Goal: Find specific page/section: Find specific page/section

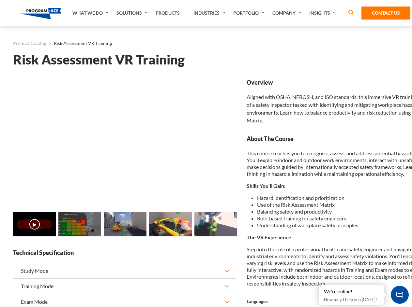
click at [133, 13] on link "Solutions" at bounding box center [132, 13] width 39 height 26
click at [0, 0] on div "AI & Computer Vision Solutions Computer Vision Quality Control AI tools for fas…" at bounding box center [0, 0] width 0 height 0
click at [0, 0] on div "AI & Computer Vision Solutions Virtual Training Solutions Virtual Tour Solution…" at bounding box center [0, 0] width 0 height 0
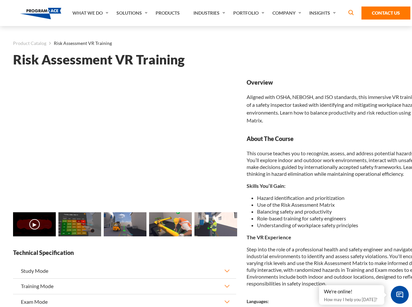
click at [0, 0] on div "AI & Computer Vision Solutions Virtual Training Solutions Virtual Tour Solution…" at bounding box center [0, 0] width 0 height 0
click at [0, 0] on div "AI & Computer Vision Solutions Computer Vision Quality Control AI tools for fas…" at bounding box center [0, 0] width 0 height 0
